Goal: Task Accomplishment & Management: Manage account settings

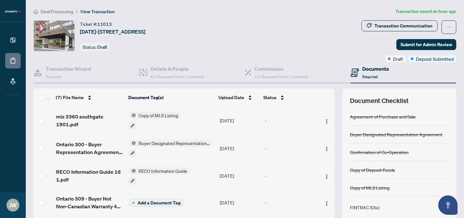
scroll to position [32, 0]
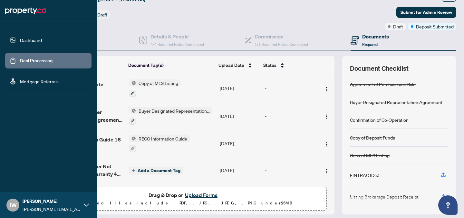
click at [26, 43] on link "Dashboard" at bounding box center [31, 40] width 22 height 6
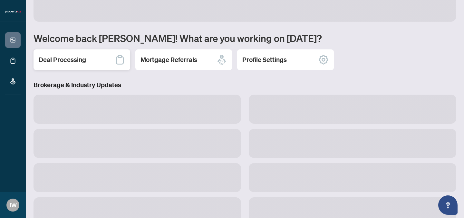
click at [110, 59] on div "Deal Processing" at bounding box center [82, 59] width 97 height 21
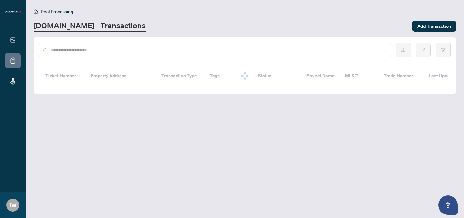
click at [91, 49] on input "text" at bounding box center [218, 49] width 335 height 7
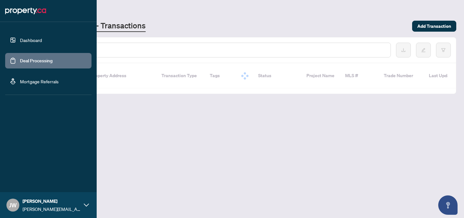
click at [29, 43] on link "Dashboard" at bounding box center [31, 40] width 22 height 6
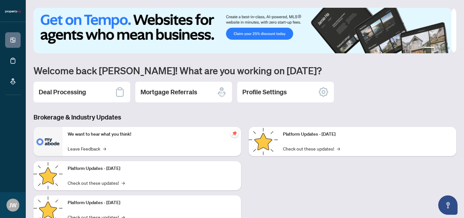
click at [85, 79] on div "1 2 3 4 Welcome back [PERSON_NAME]! What are you working on [DATE]? Deal Proces…" at bounding box center [245, 138] width 423 height 260
click at [93, 95] on div "Deal Processing" at bounding box center [82, 92] width 97 height 21
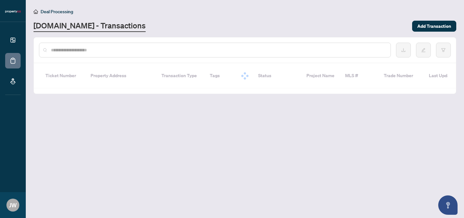
click at [97, 49] on input "text" at bounding box center [218, 49] width 335 height 7
type input "**********"
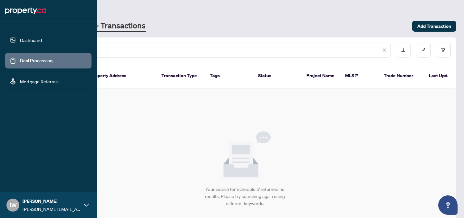
click at [27, 43] on link "Dashboard" at bounding box center [31, 40] width 22 height 6
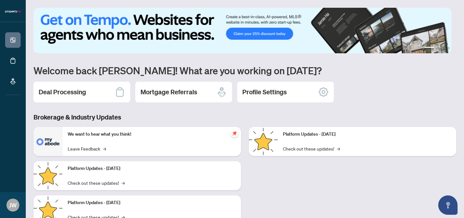
click at [83, 87] on h2 "Deal Processing" at bounding box center [62, 91] width 47 height 9
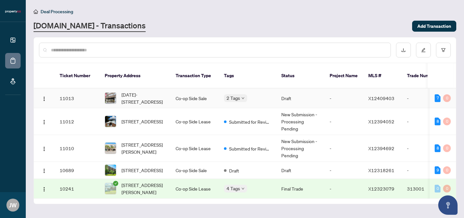
click at [194, 92] on td "Co-op Side Sale" at bounding box center [195, 98] width 48 height 20
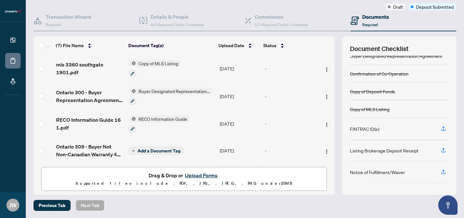
scroll to position [64, 0]
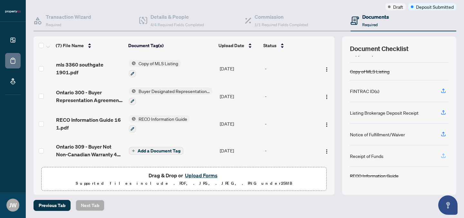
click at [441, 153] on icon "button" at bounding box center [444, 156] width 6 height 6
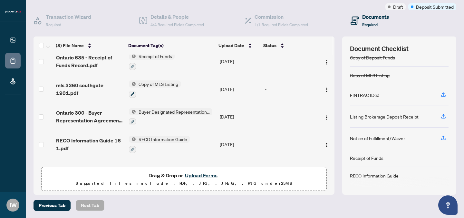
scroll to position [0, 0]
